Goal: Task Accomplishment & Management: Use online tool/utility

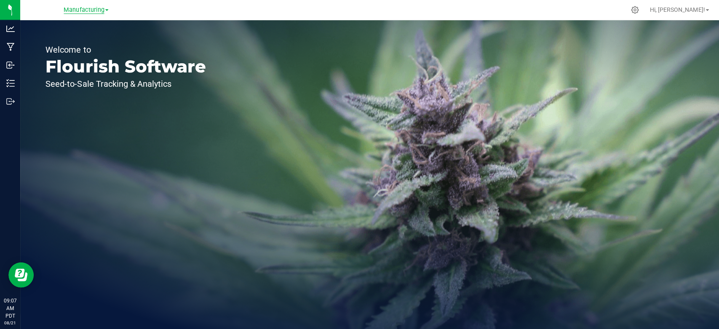
click at [79, 11] on span "Manufacturing" at bounding box center [84, 10] width 40 height 8
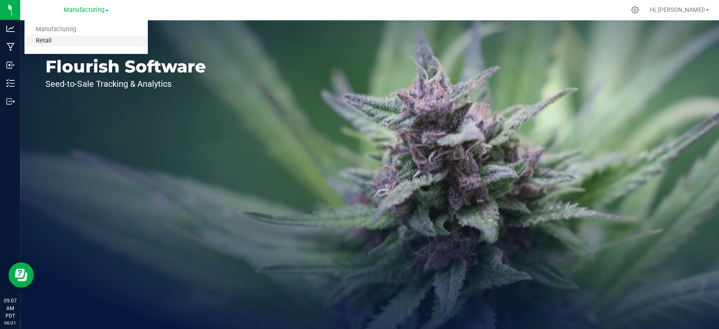
click at [69, 39] on link "Retail" at bounding box center [85, 40] width 123 height 11
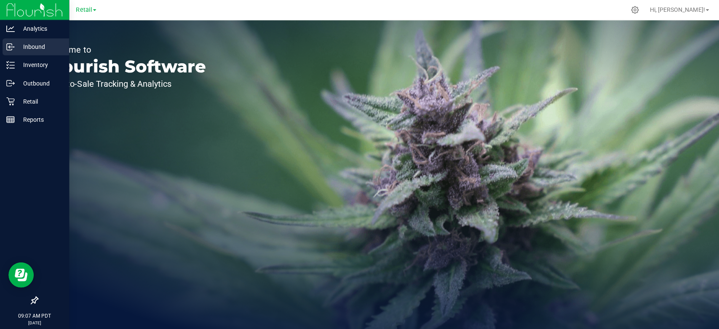
click at [22, 47] on p "Inbound" at bounding box center [40, 47] width 51 height 10
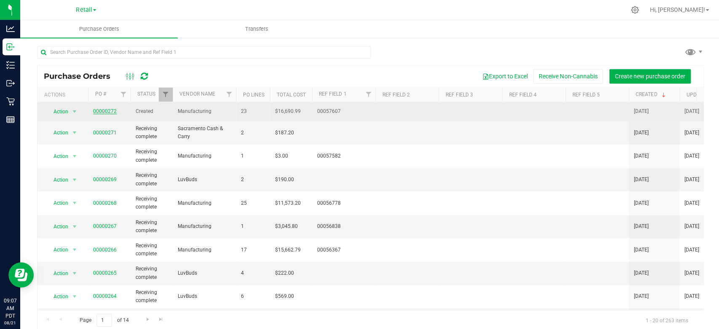
click at [99, 108] on link "00000272" at bounding box center [105, 111] width 24 height 6
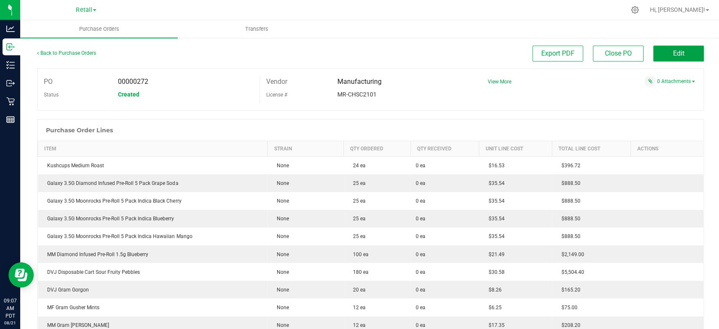
click at [674, 56] on span "Edit" at bounding box center [676, 53] width 11 height 8
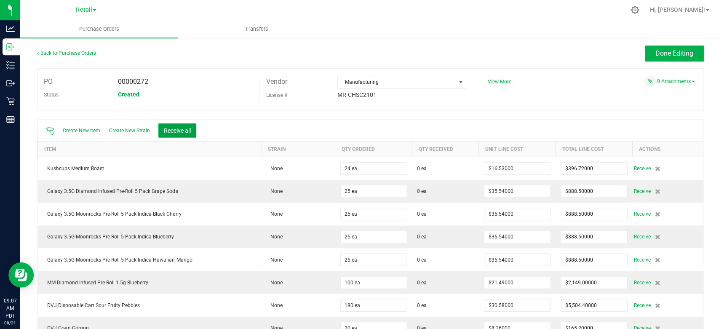
click at [168, 129] on button "Receive all" at bounding box center [177, 130] width 38 height 14
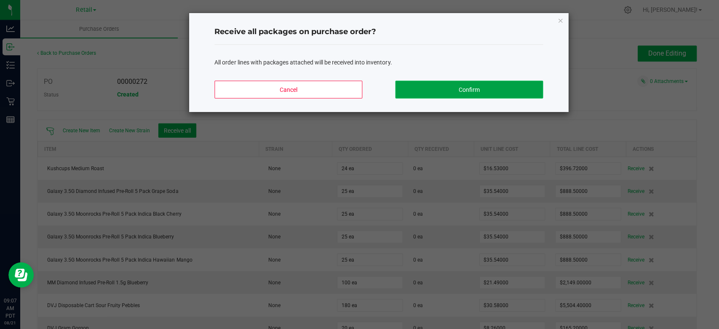
click at [493, 88] on button "Confirm" at bounding box center [467, 89] width 147 height 18
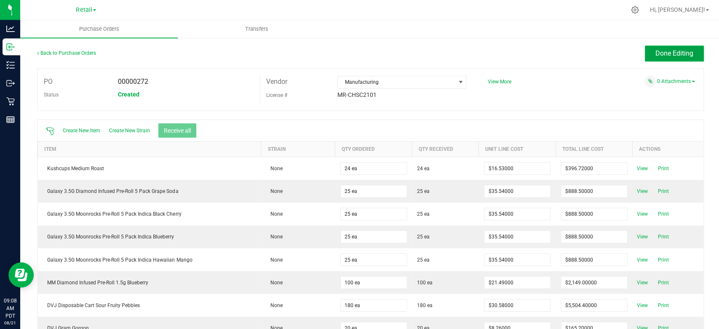
click at [670, 53] on span "Done Editing" at bounding box center [672, 53] width 38 height 8
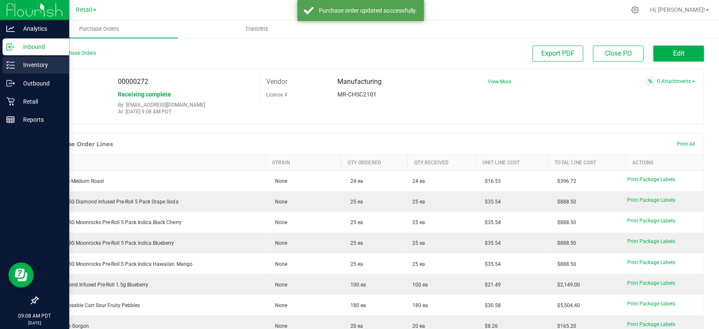
click at [24, 66] on p "Inventory" at bounding box center [40, 65] width 51 height 10
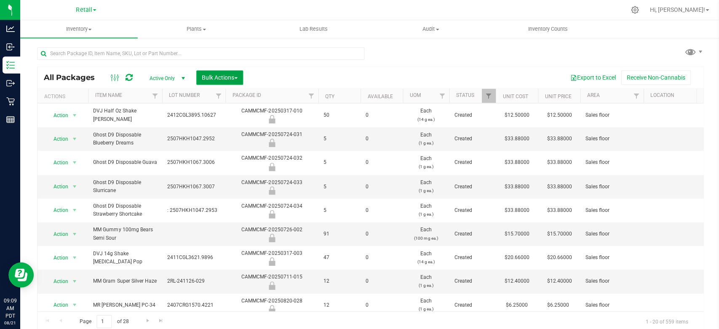
click at [211, 75] on span "Bulk Actions" at bounding box center [219, 77] width 36 height 7
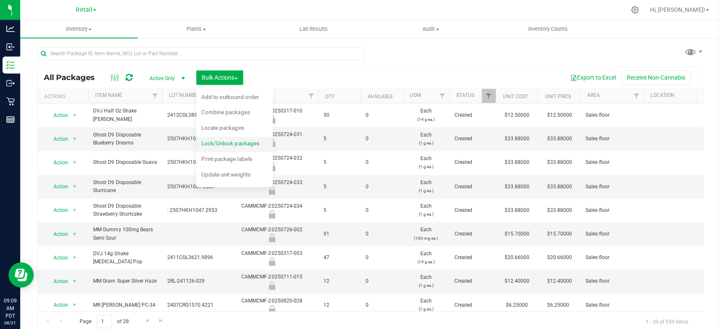
click at [235, 147] on div "Lock/Unlock packages" at bounding box center [235, 143] width 69 height 13
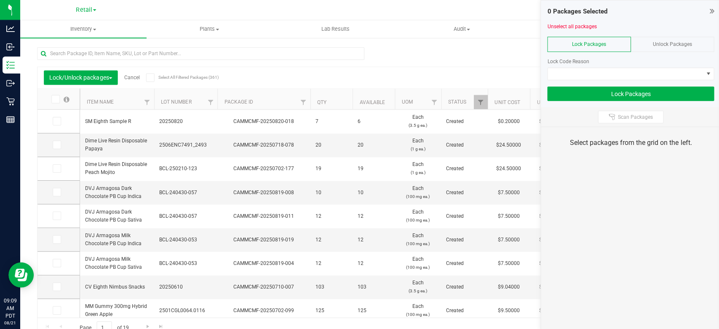
click at [684, 49] on div "Unlock Packages" at bounding box center [670, 44] width 83 height 15
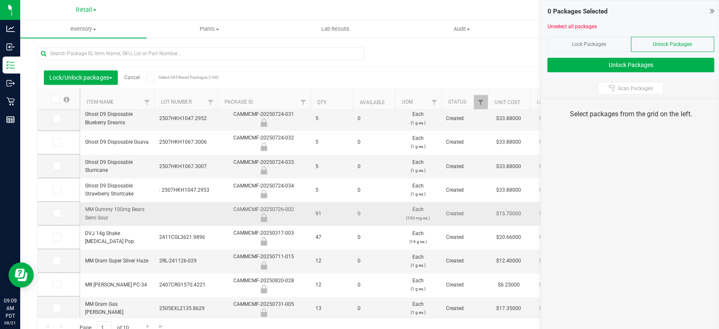
scroll to position [47, 0]
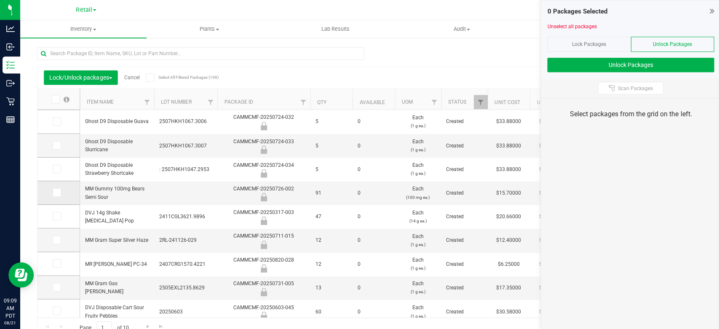
click at [59, 192] on span at bounding box center [57, 192] width 8 height 8
click at [0, 0] on input "checkbox" at bounding box center [0, 0] width 0 height 0
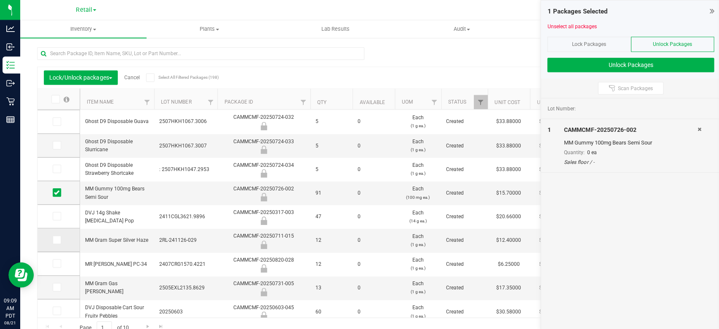
click at [59, 235] on span at bounding box center [57, 239] width 8 height 8
click at [0, 0] on input "checkbox" at bounding box center [0, 0] width 0 height 0
click at [55, 263] on icon at bounding box center [55, 263] width 5 height 0
click at [0, 0] on input "checkbox" at bounding box center [0, 0] width 0 height 0
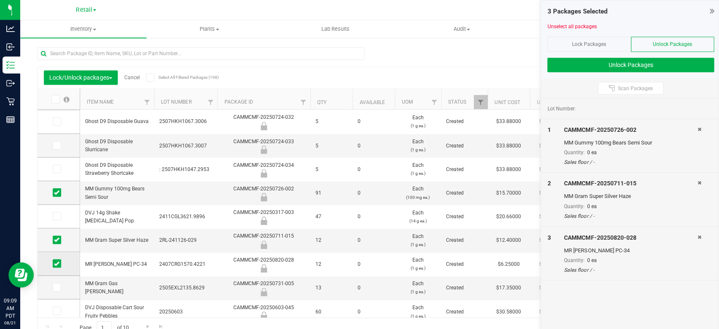
scroll to position [159, 0]
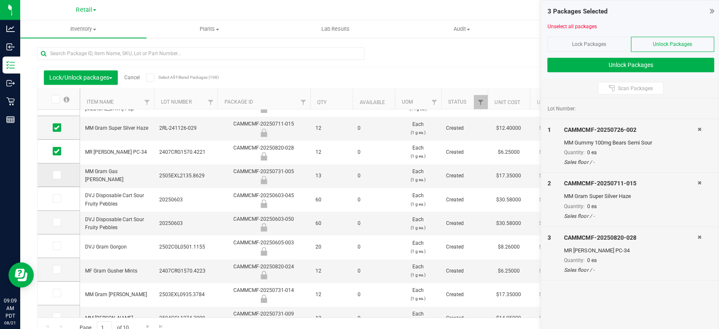
click at [56, 174] on icon at bounding box center [55, 174] width 5 height 0
click at [0, 0] on input "checkbox" at bounding box center [0, 0] width 0 height 0
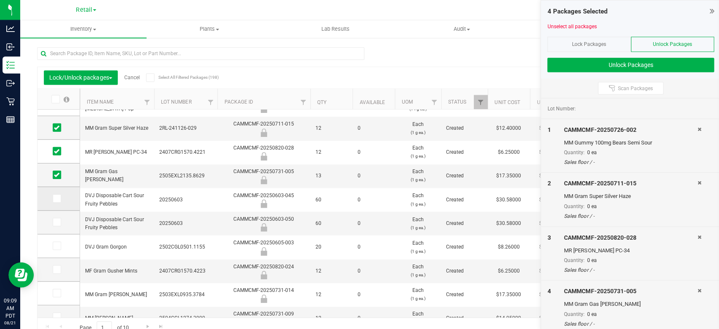
click at [59, 197] on span at bounding box center [57, 198] width 8 height 8
click at [0, 0] on input "checkbox" at bounding box center [0, 0] width 0 height 0
click at [53, 245] on icon at bounding box center [55, 245] width 5 height 0
click at [0, 0] on input "checkbox" at bounding box center [0, 0] width 0 height 0
click at [57, 269] on icon at bounding box center [55, 269] width 5 height 0
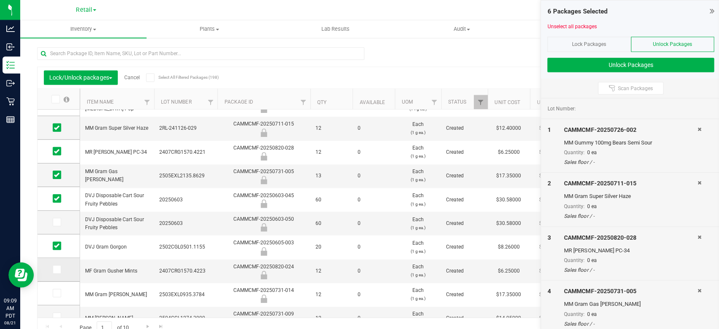
click at [0, 0] on input "checkbox" at bounding box center [0, 0] width 0 height 0
click at [60, 291] on span at bounding box center [57, 292] width 8 height 8
click at [0, 0] on input "checkbox" at bounding box center [0, 0] width 0 height 0
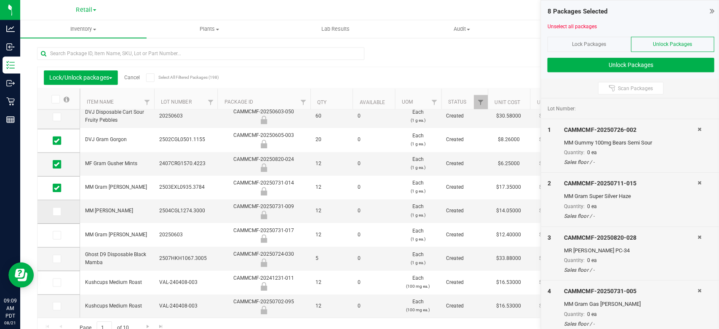
click at [59, 211] on icon at bounding box center [55, 211] width 5 height 0
click at [0, 0] on input "checkbox" at bounding box center [0, 0] width 0 height 0
click at [56, 234] on icon at bounding box center [55, 234] width 5 height 0
click at [0, 0] on input "checkbox" at bounding box center [0, 0] width 0 height 0
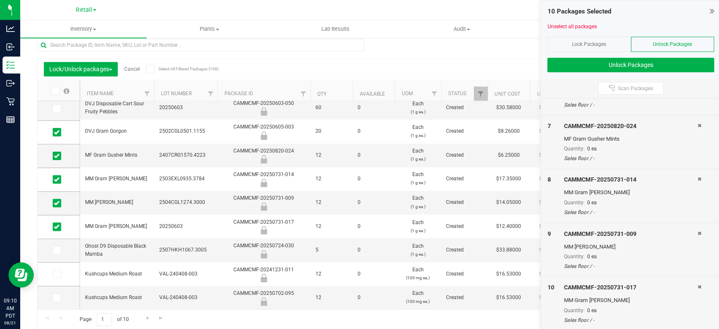
scroll to position [0, 0]
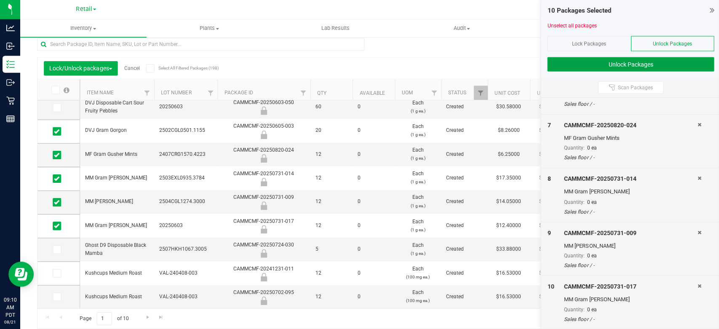
click at [684, 66] on button "Unlock Packages" at bounding box center [629, 65] width 166 height 14
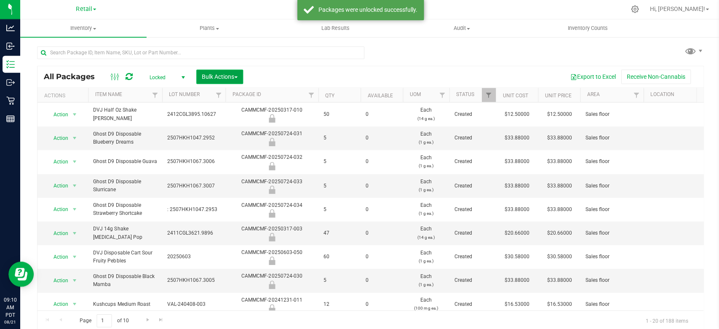
click at [236, 80] on span "Bulk Actions" at bounding box center [219, 77] width 36 height 7
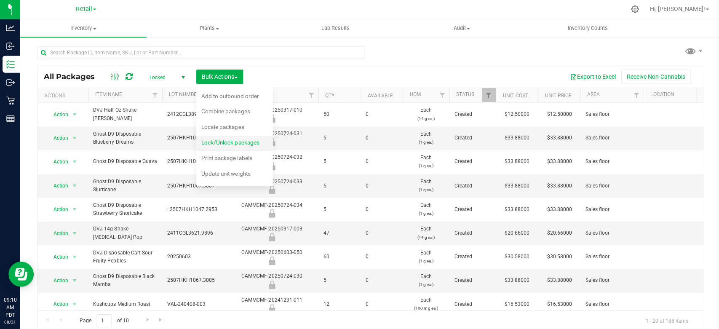
click at [234, 141] on span "Lock/Unlock packages" at bounding box center [230, 142] width 58 height 7
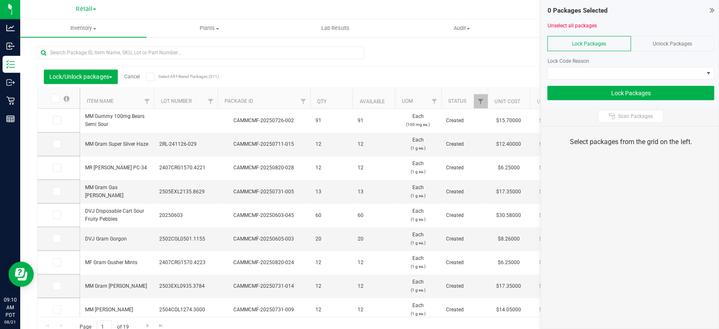
click at [692, 42] on div "Unlock Packages" at bounding box center [670, 44] width 83 height 15
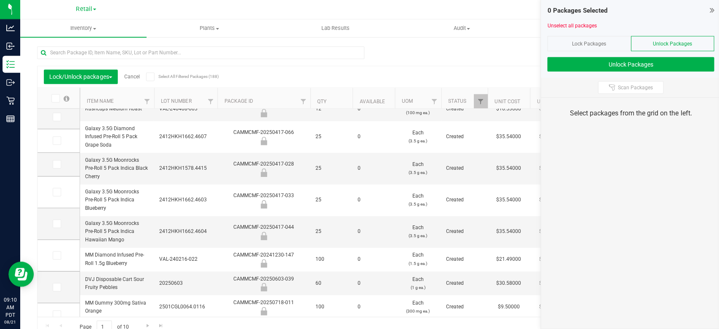
scroll to position [224, 0]
click at [59, 260] on span at bounding box center [57, 258] width 8 height 8
click at [0, 0] on input "checkbox" at bounding box center [0, 0] width 0 height 0
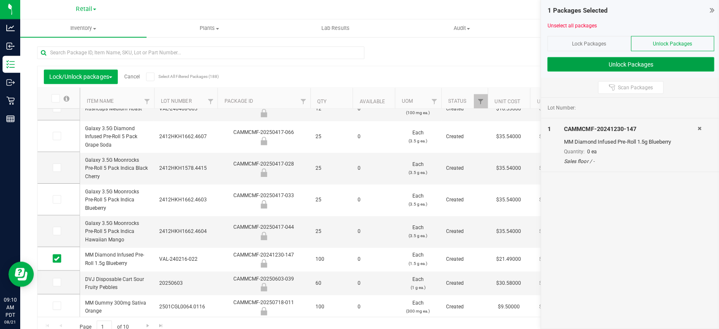
click at [645, 68] on button "Unlock Packages" at bounding box center [629, 65] width 166 height 14
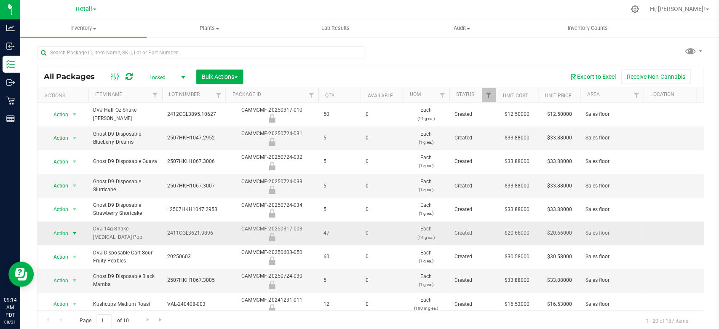
click at [62, 233] on span "Action" at bounding box center [57, 233] width 23 height 12
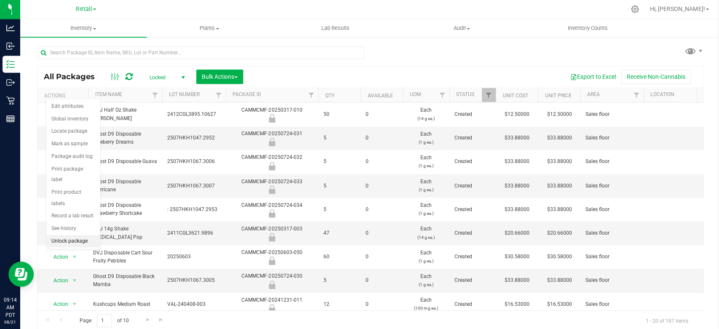
click at [66, 235] on li "Unlock package" at bounding box center [72, 241] width 53 height 13
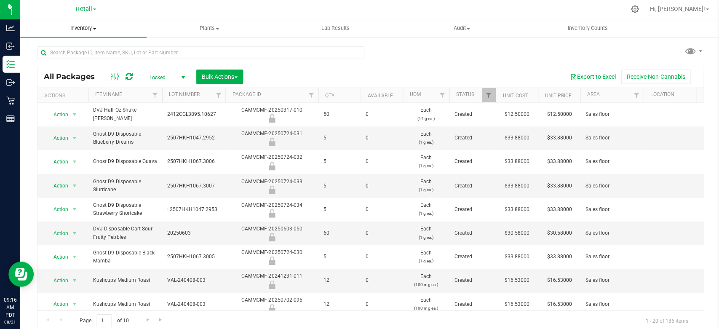
click at [77, 27] on span "Inventory" at bounding box center [83, 29] width 126 height 8
click at [59, 57] on span "All inventory" at bounding box center [48, 60] width 57 height 7
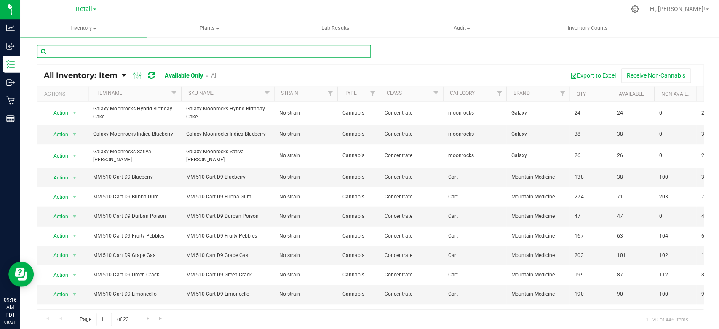
click at [138, 53] on input "text" at bounding box center [203, 52] width 333 height 13
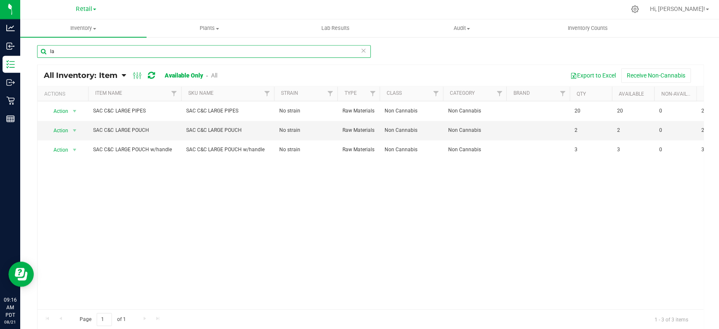
type input "l"
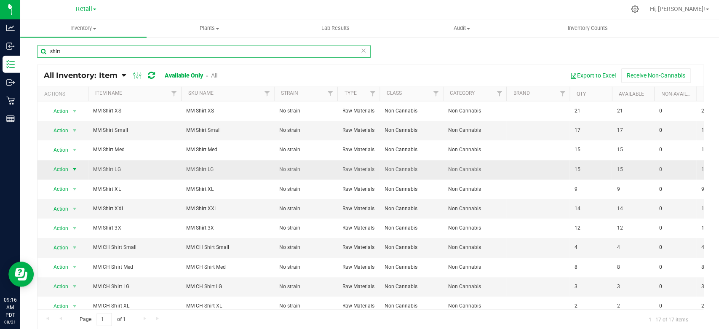
type input "shirt"
click at [61, 171] on span "Action" at bounding box center [57, 170] width 23 height 12
click at [66, 233] on li "Print product labels" at bounding box center [72, 238] width 53 height 23
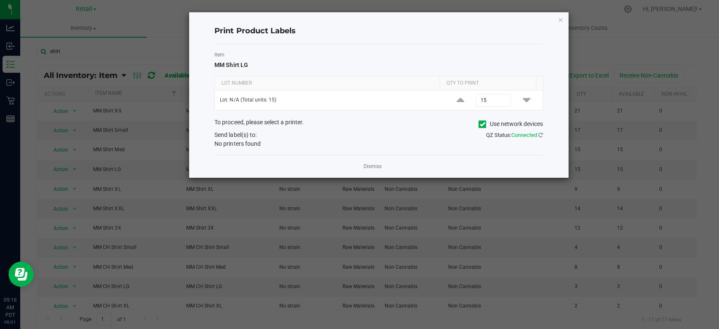
click at [479, 125] on icon at bounding box center [480, 125] width 5 height 0
click at [0, 0] on input "Use network devices" at bounding box center [0, 0] width 0 height 0
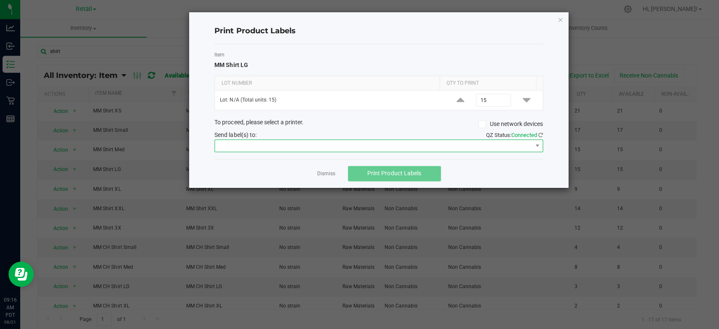
click at [437, 147] on span at bounding box center [372, 146] width 316 height 12
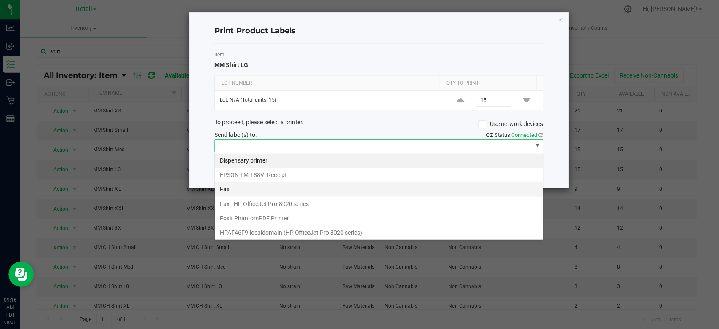
scroll to position [86, 0]
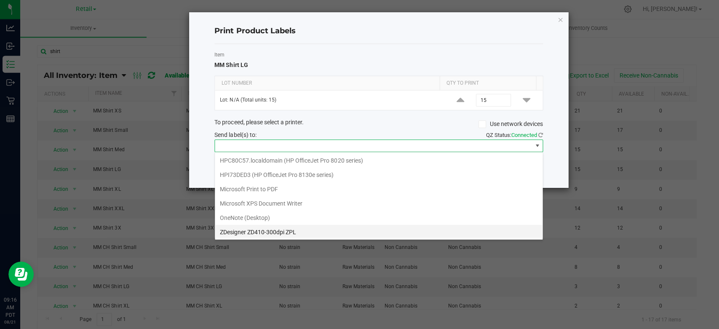
click at [299, 225] on ZPL "ZDesigner ZD410-300dpi ZPL" at bounding box center [377, 232] width 327 height 14
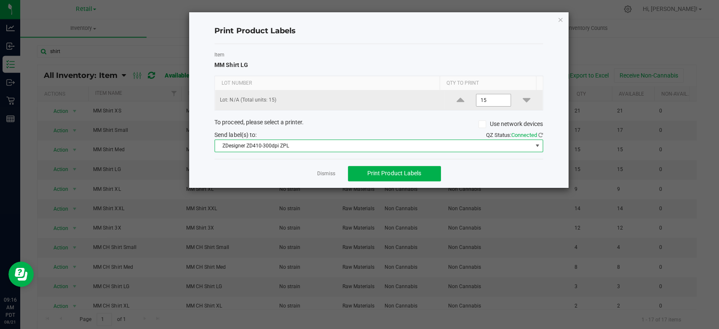
click at [484, 100] on input "15" at bounding box center [492, 101] width 35 height 12
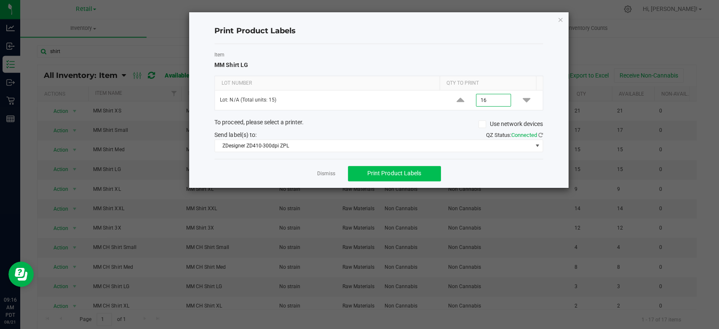
type input "16"
click at [419, 173] on span "Print Product Labels" at bounding box center [392, 173] width 53 height 7
click at [559, 19] on icon "button" at bounding box center [559, 20] width 6 height 10
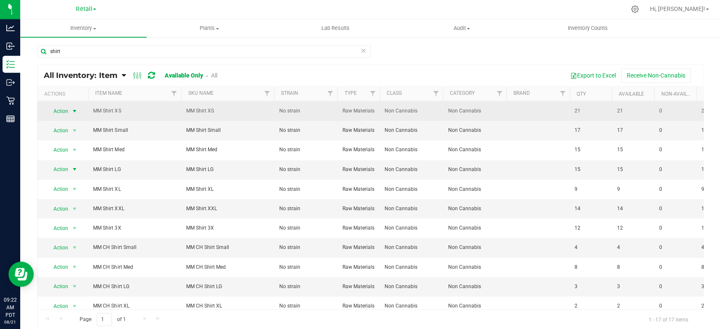
click at [68, 112] on span "Action" at bounding box center [57, 112] width 23 height 12
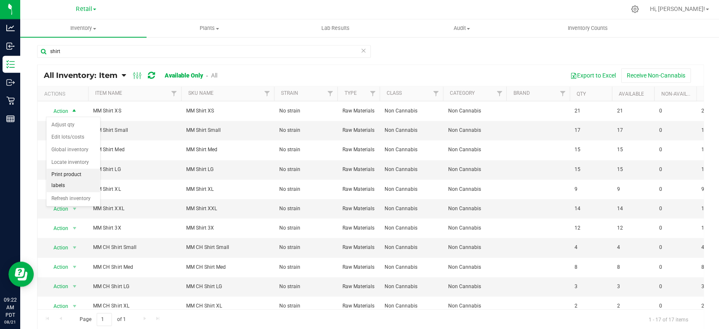
click at [69, 172] on li "Print product labels" at bounding box center [72, 180] width 53 height 23
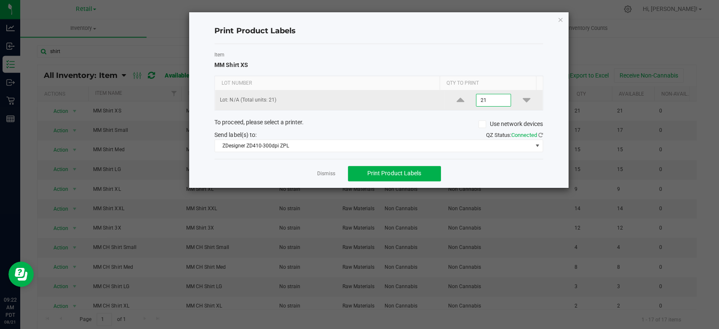
click at [480, 101] on input "21" at bounding box center [492, 101] width 35 height 12
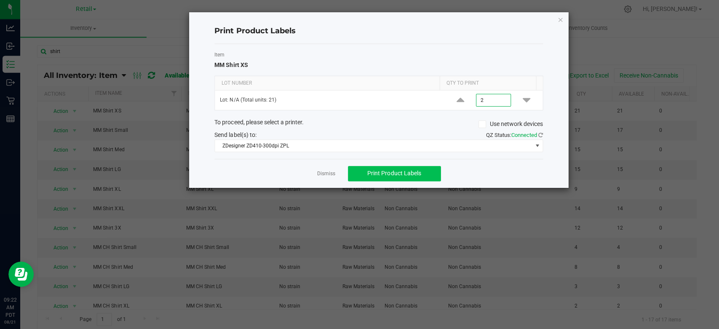
type input "2"
click at [410, 170] on span "Print Product Labels" at bounding box center [392, 173] width 53 height 7
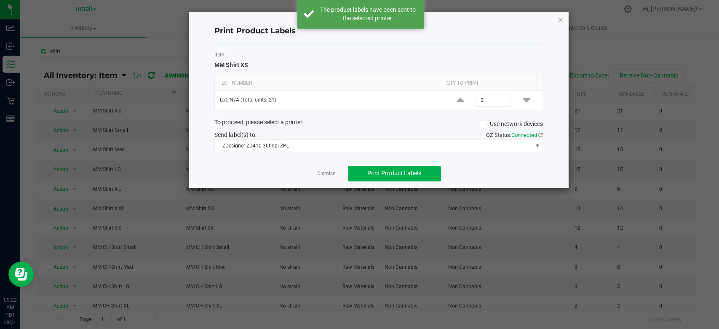
click at [559, 18] on icon "button" at bounding box center [559, 20] width 6 height 10
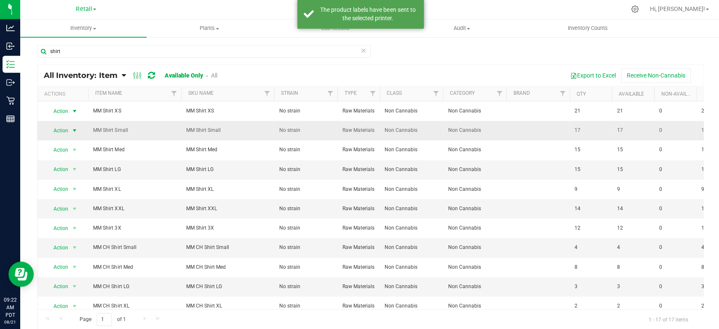
click at [71, 132] on span "select" at bounding box center [74, 131] width 7 height 7
click at [77, 195] on li "Print product labels" at bounding box center [72, 200] width 53 height 23
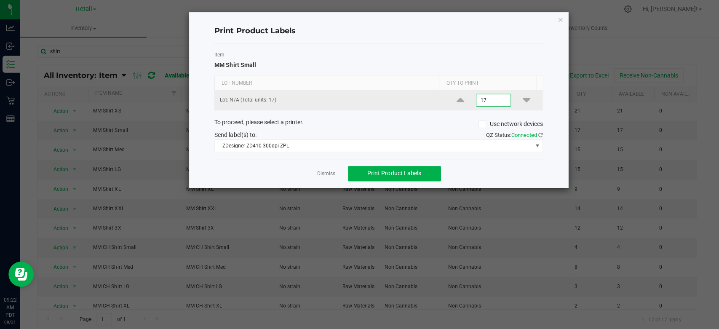
click at [477, 100] on input "17" at bounding box center [492, 101] width 35 height 12
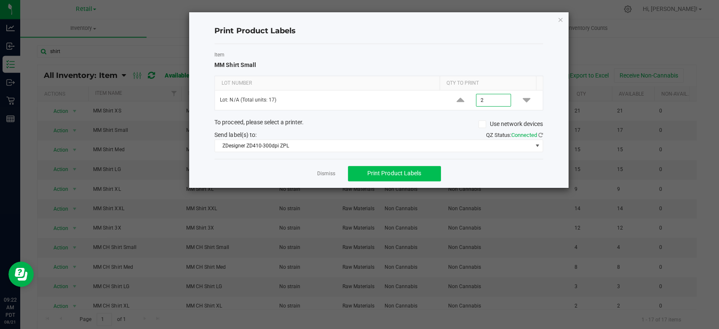
type input "2"
click at [377, 170] on span "Print Product Labels" at bounding box center [392, 173] width 53 height 7
click at [558, 19] on icon "button" at bounding box center [559, 20] width 6 height 10
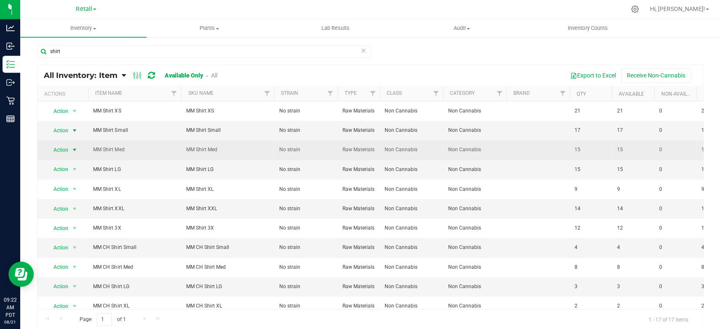
click at [66, 151] on span "Action" at bounding box center [57, 150] width 23 height 12
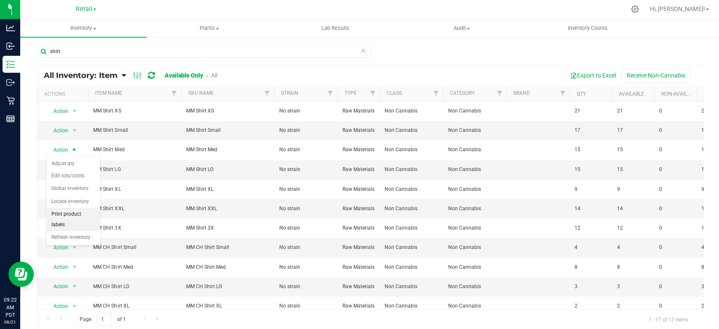
click at [82, 213] on li "Print product labels" at bounding box center [72, 219] width 53 height 23
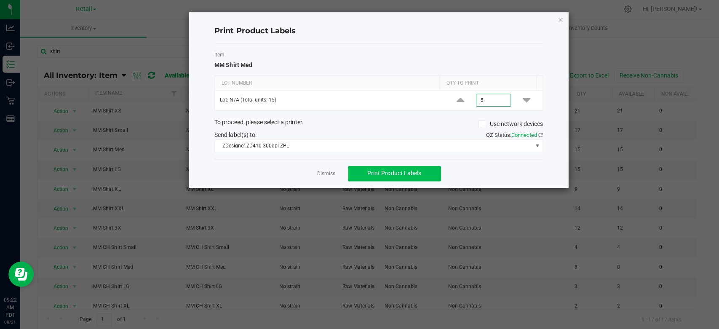
type input "5"
click at [405, 172] on span "Print Product Labels" at bounding box center [392, 173] width 53 height 7
click at [560, 19] on icon "button" at bounding box center [559, 20] width 6 height 10
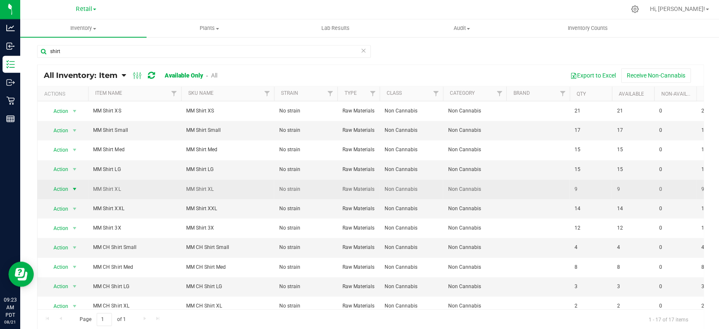
click at [75, 189] on span "select" at bounding box center [74, 189] width 7 height 7
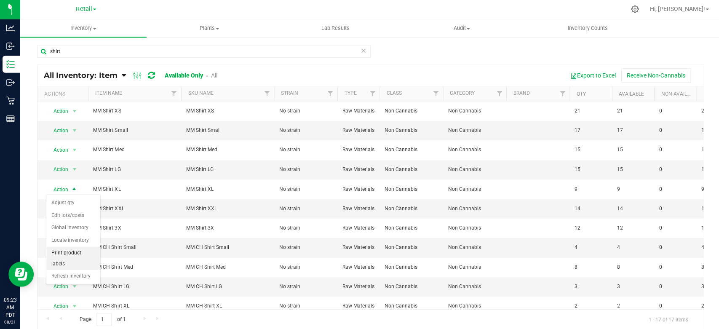
click at [79, 249] on li "Print product labels" at bounding box center [72, 258] width 53 height 23
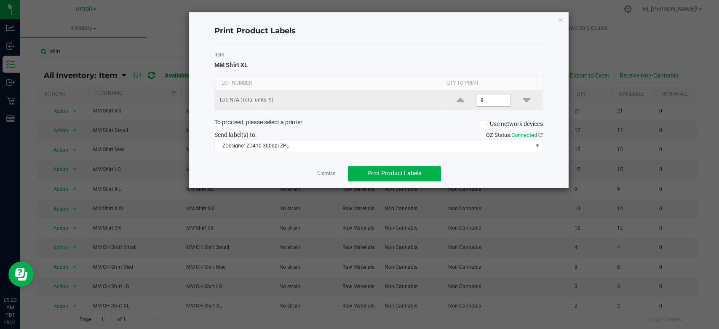
click at [483, 98] on input "9" at bounding box center [492, 101] width 35 height 12
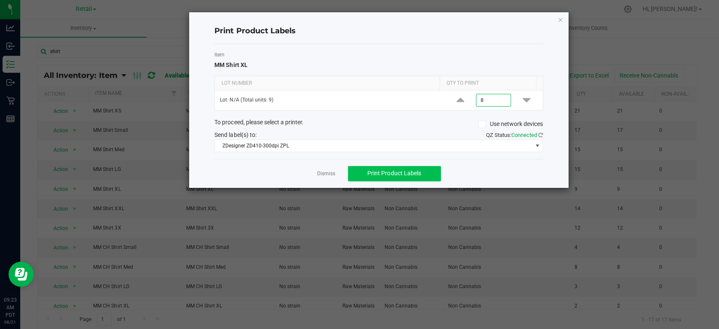
type input "8"
click at [413, 168] on button "Print Product Labels" at bounding box center [393, 173] width 93 height 15
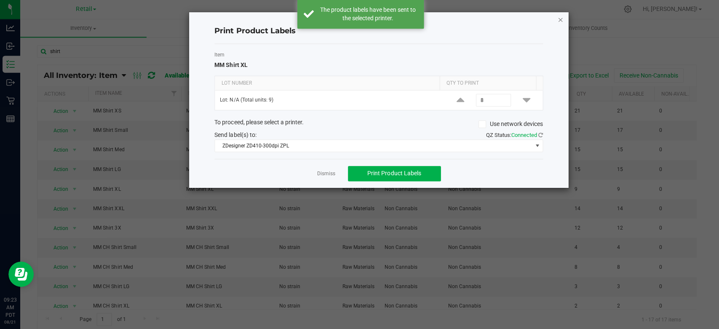
click at [559, 19] on icon "button" at bounding box center [559, 20] width 6 height 10
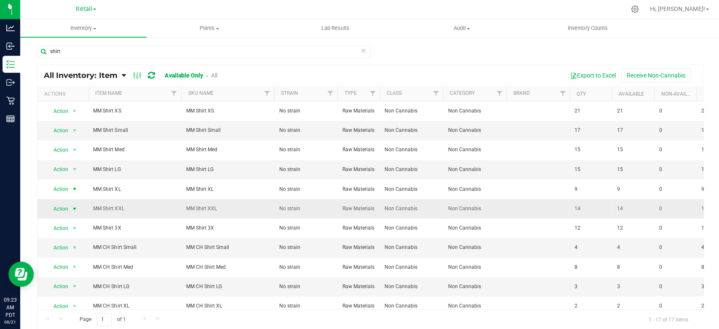
click at [56, 205] on span "Action" at bounding box center [57, 209] width 23 height 12
click at [80, 272] on li "Print product labels" at bounding box center [72, 277] width 53 height 23
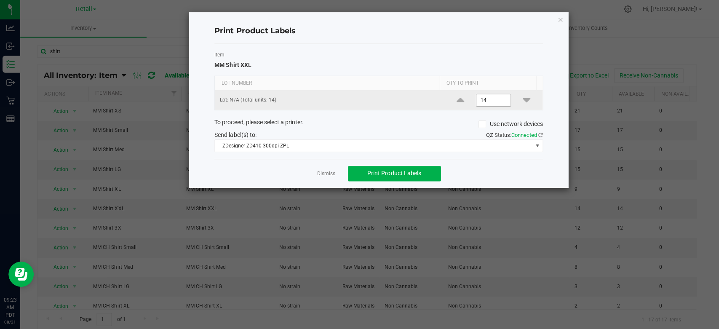
click at [483, 101] on input "14" at bounding box center [492, 101] width 35 height 12
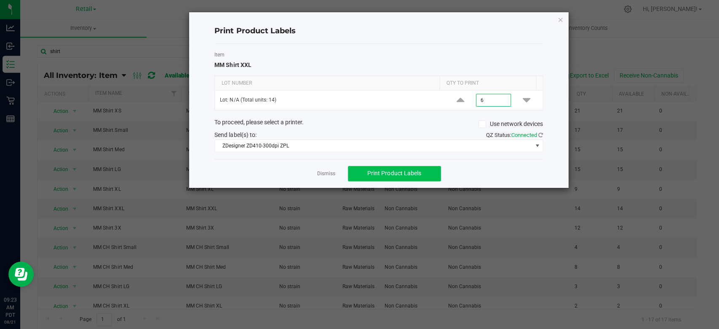
type input "6"
click at [411, 175] on span "Print Product Labels" at bounding box center [392, 173] width 53 height 7
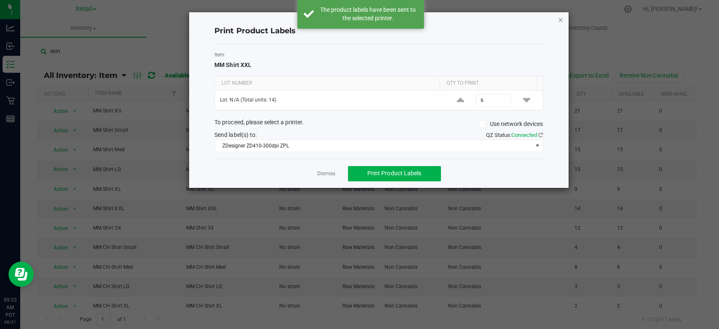
click at [558, 18] on icon "button" at bounding box center [559, 20] width 6 height 10
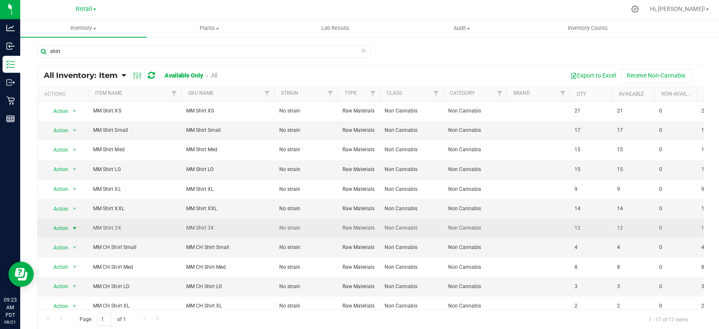
click at [59, 226] on span "Action" at bounding box center [57, 228] width 23 height 12
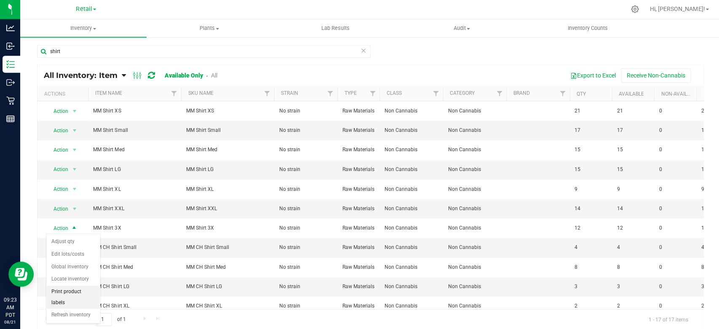
click at [75, 291] on li "Print product labels" at bounding box center [72, 296] width 53 height 23
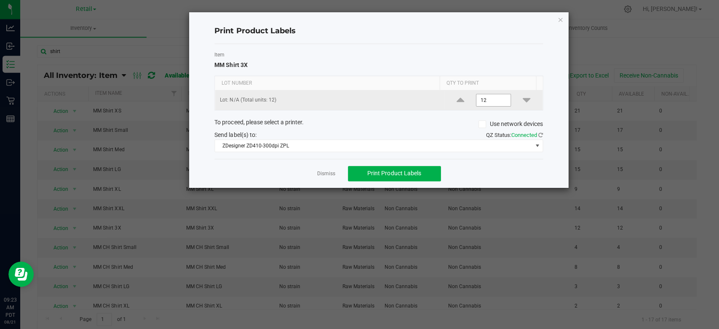
click at [477, 99] on input "12" at bounding box center [492, 101] width 35 height 12
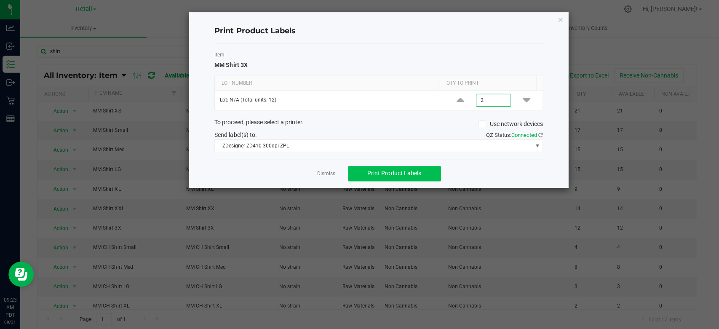
type input "2"
click at [405, 173] on span "Print Product Labels" at bounding box center [392, 173] width 53 height 7
click at [557, 19] on icon "button" at bounding box center [559, 20] width 6 height 10
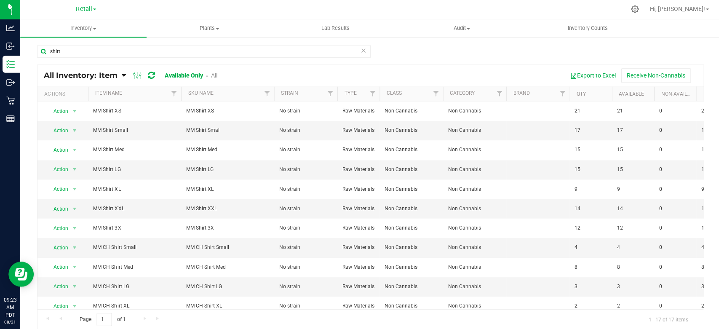
click at [360, 49] on icon at bounding box center [363, 51] width 6 height 10
